Goal: Navigation & Orientation: Find specific page/section

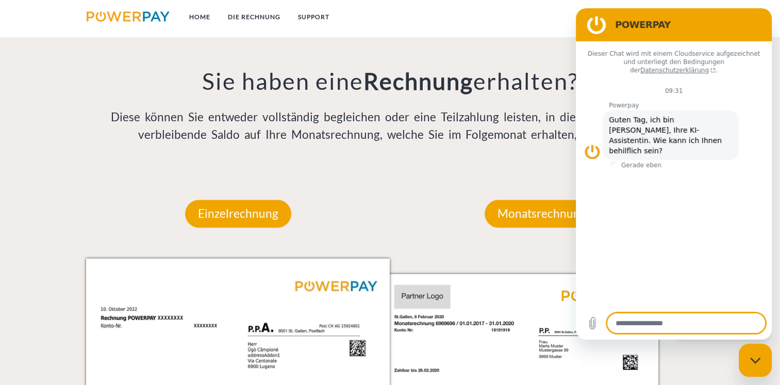
scroll to position [892, 0]
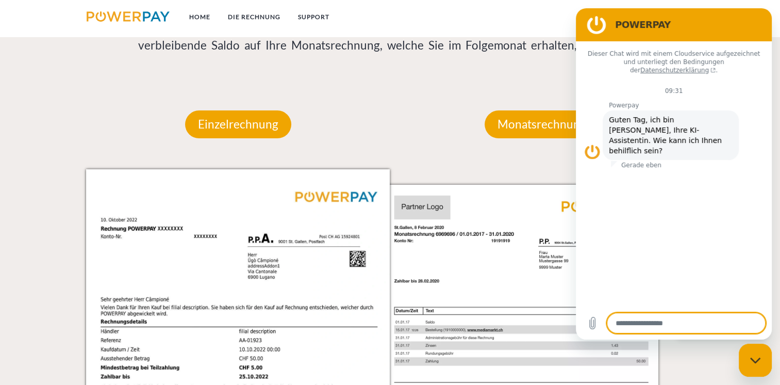
click at [472, 176] on img at bounding box center [537, 383] width 304 height 429
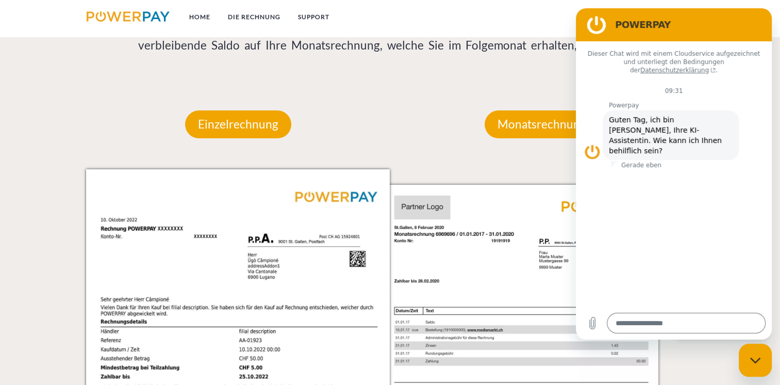
click at [594, 22] on figure at bounding box center [596, 24] width 21 height 21
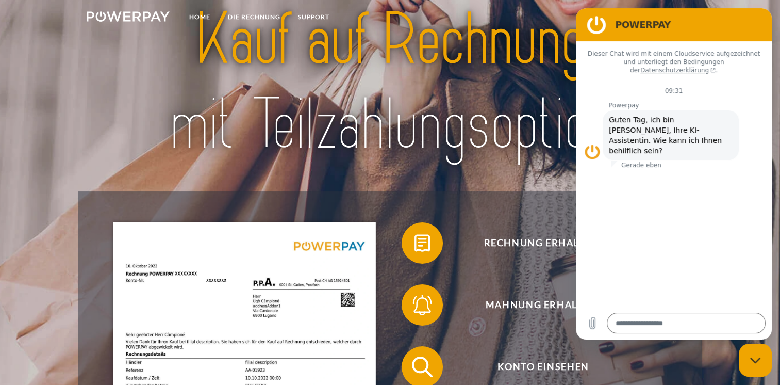
scroll to position [0, 0]
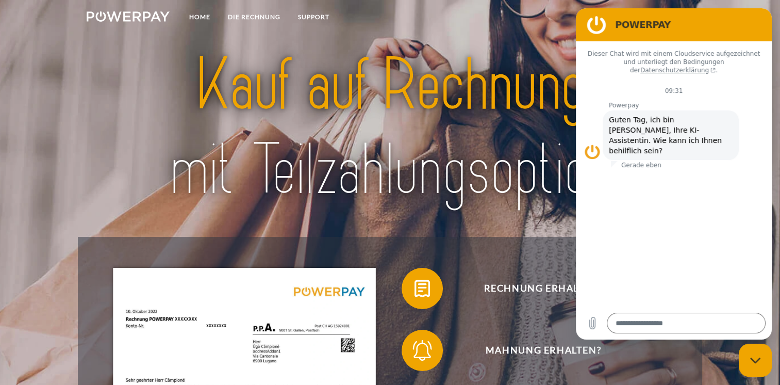
click at [593, 18] on figure at bounding box center [596, 24] width 21 height 21
click at [598, 28] on figure at bounding box center [596, 24] width 21 height 21
drag, startPoint x: 598, startPoint y: 28, endPoint x: 694, endPoint y: 170, distance: 171.6
click at [664, 168] on div "Dieser Chat wird mit einem Cloudservice aufgezeichnet und unterliegt den Beding…" at bounding box center [674, 173] width 196 height 265
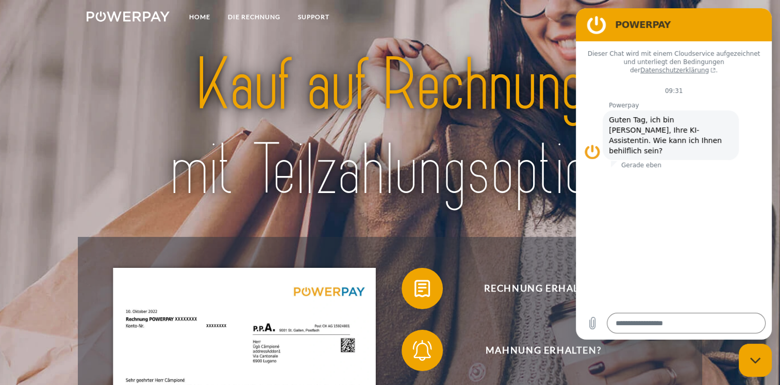
click at [759, 353] on div "Messaging-Fenster schließen" at bounding box center [755, 359] width 31 height 31
type textarea "*"
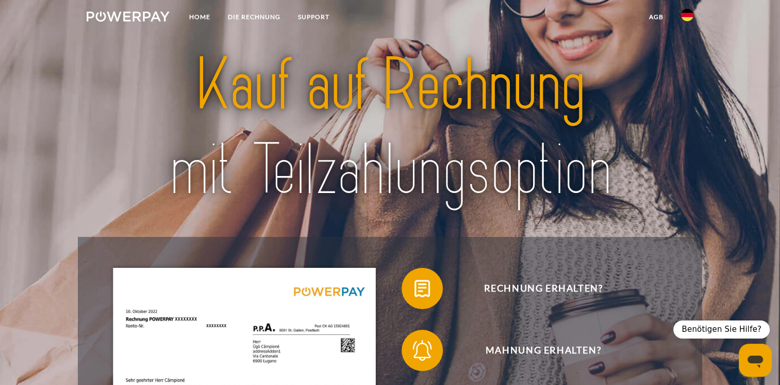
click at [689, 21] on link at bounding box center [687, 18] width 30 height 21
click at [694, 48] on link at bounding box center [687, 49] width 30 height 26
